Goal: Task Accomplishment & Management: Use online tool/utility

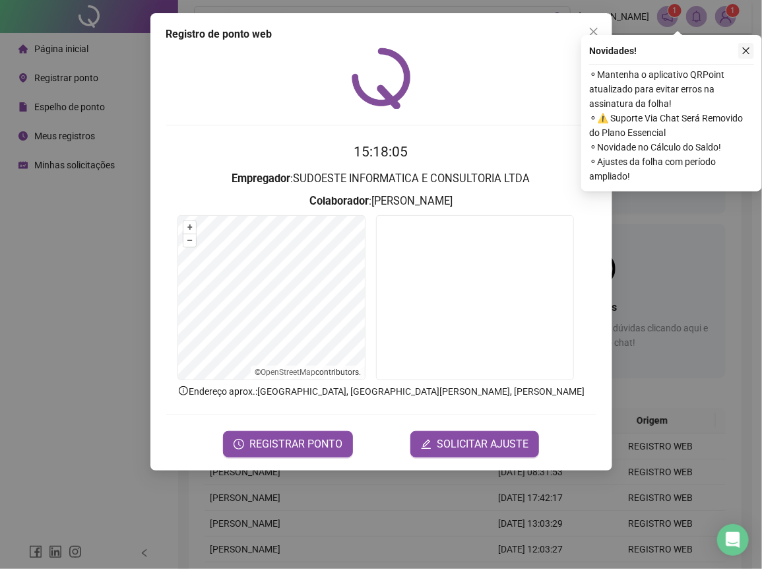
click at [742, 45] on button "button" at bounding box center [746, 51] width 16 height 16
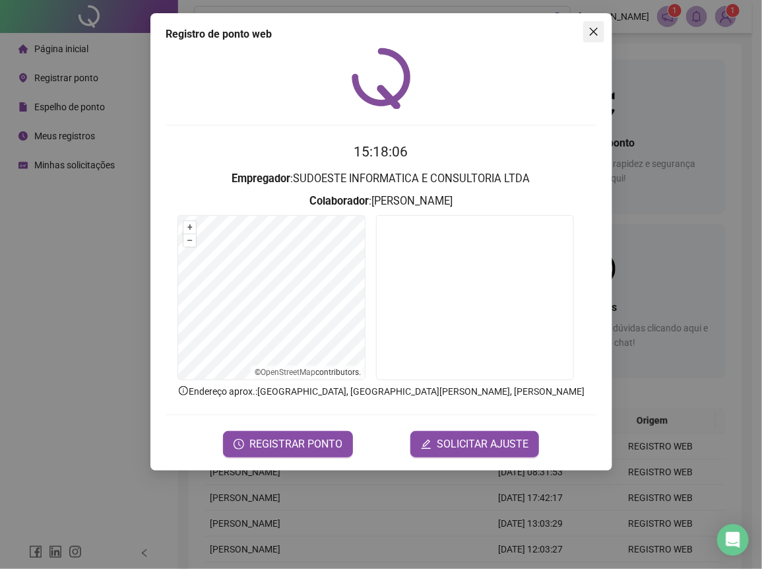
click at [596, 36] on button "Close" at bounding box center [593, 31] width 21 height 21
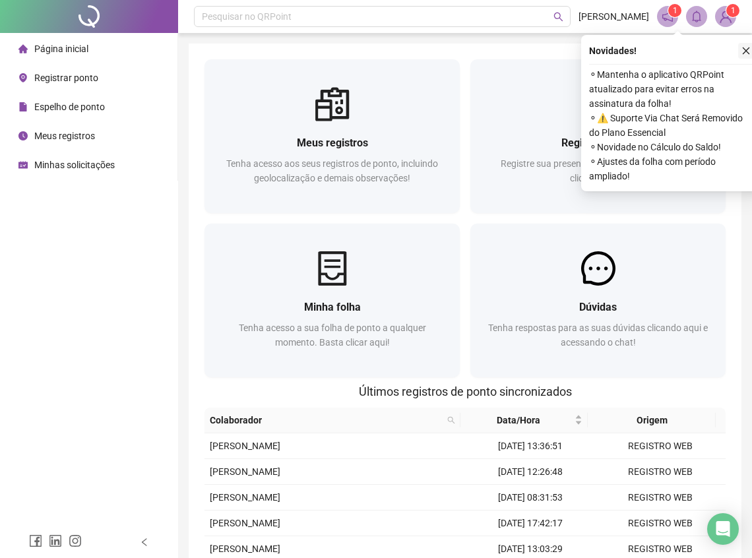
click at [746, 49] on icon "close" at bounding box center [746, 50] width 9 height 9
